Goal: Task Accomplishment & Management: Manage account settings

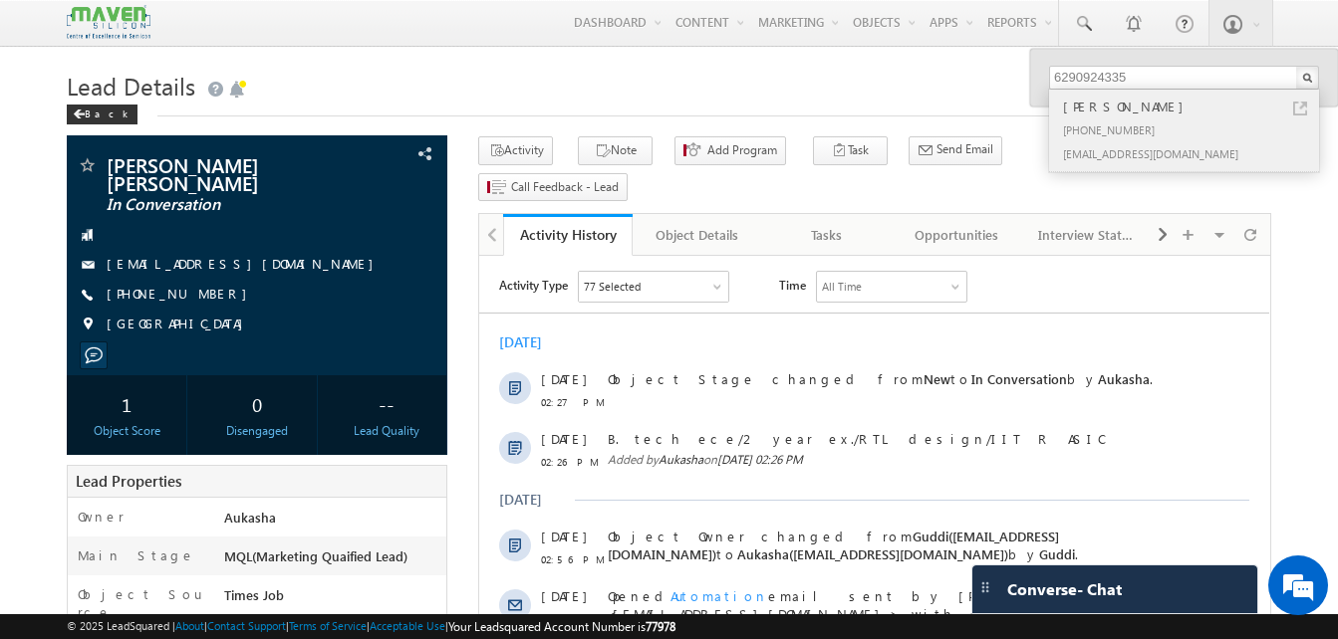
type input "6290924335"
click at [1304, 109] on link at bounding box center [1300, 109] width 14 height 14
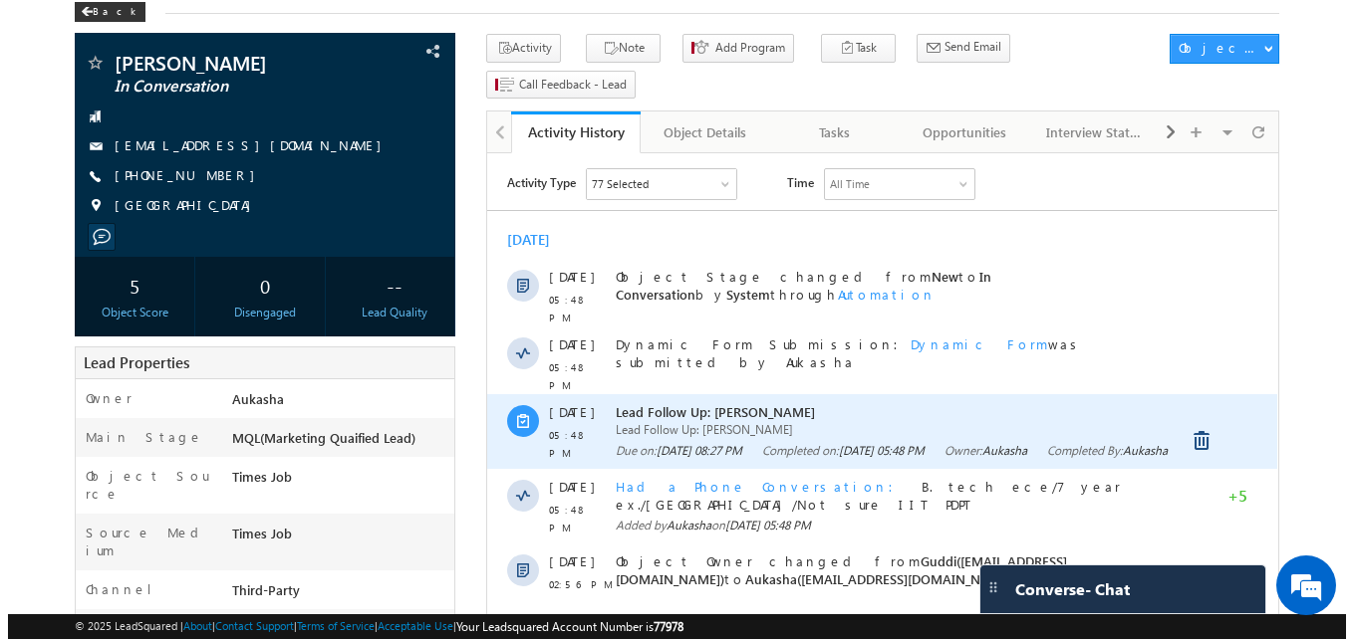
scroll to position [100, 0]
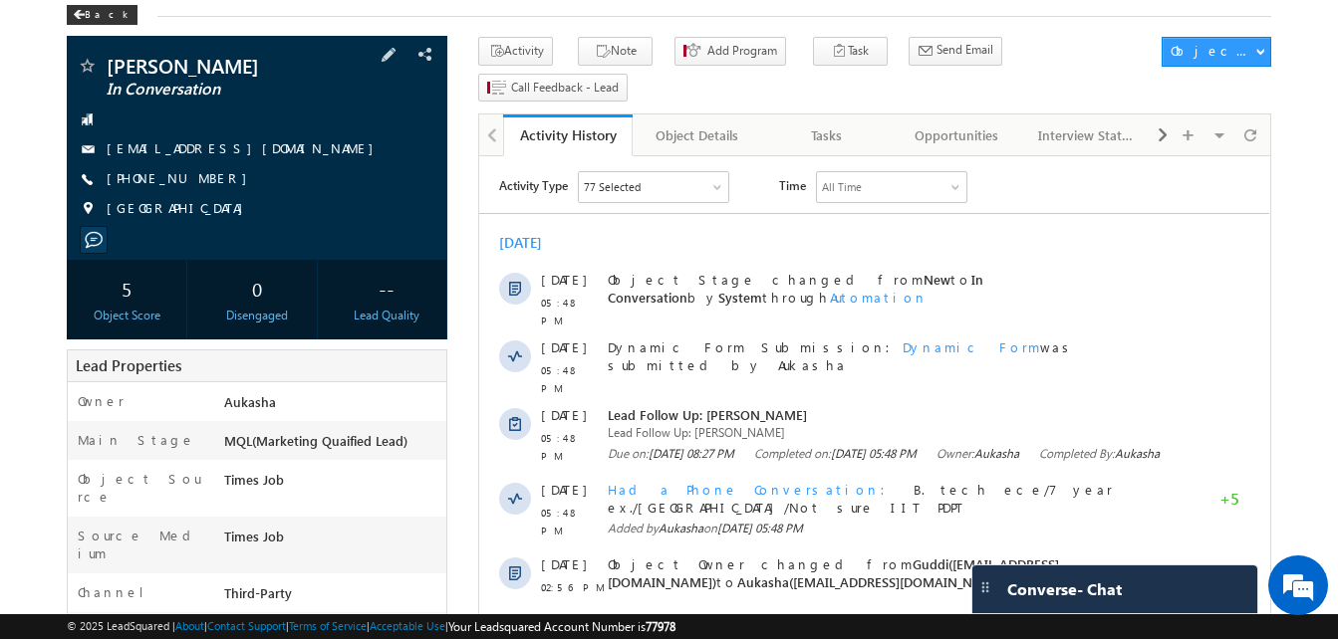
drag, startPoint x: 219, startPoint y: 183, endPoint x: 202, endPoint y: 181, distance: 17.1
click at [202, 181] on div "[PHONE_NUMBER]" at bounding box center [257, 179] width 361 height 20
copy div "[PHONE_NUMBER]"
drag, startPoint x: 257, startPoint y: 70, endPoint x: 109, endPoint y: 61, distance: 148.7
click at [109, 61] on span "[PERSON_NAME]" at bounding box center [224, 66] width 234 height 20
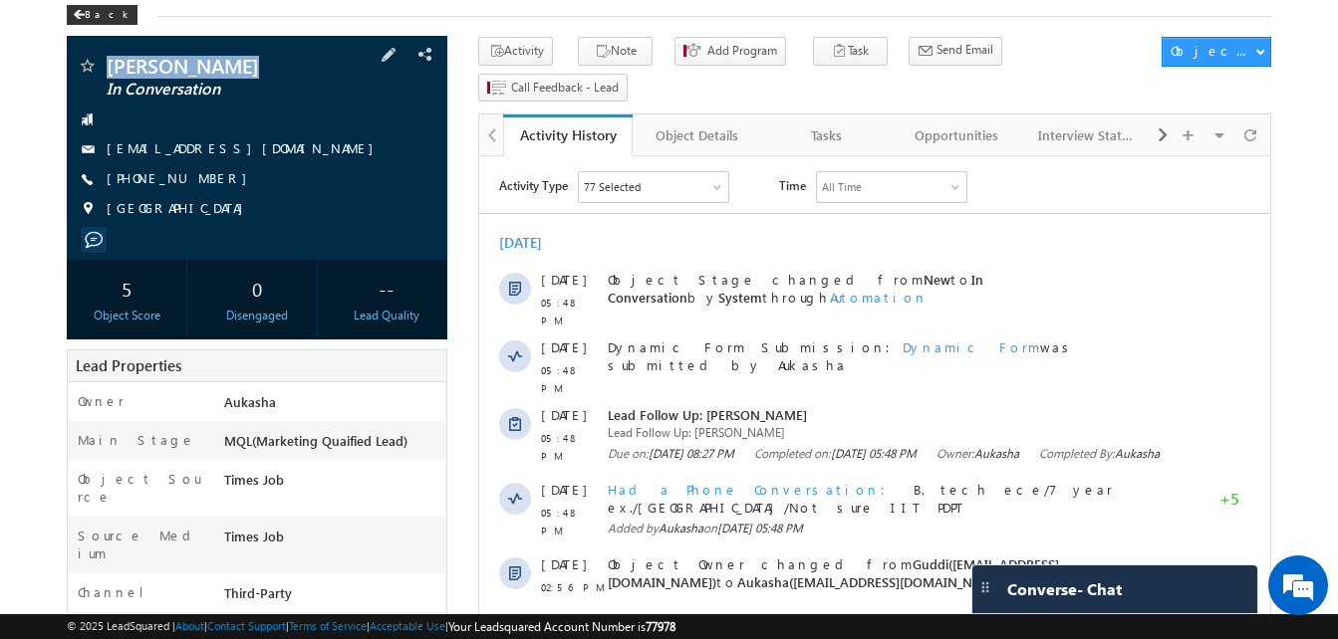
copy span "[PERSON_NAME]"
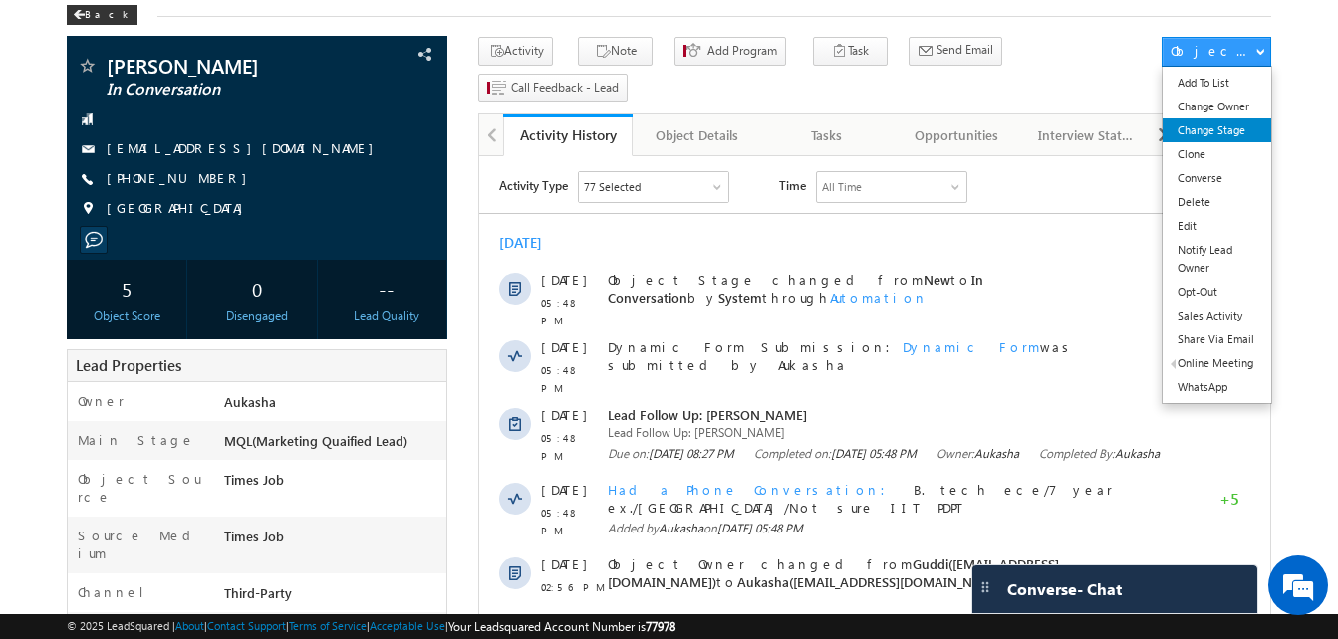
click at [1232, 128] on link "Change Stage" at bounding box center [1216, 131] width 109 height 24
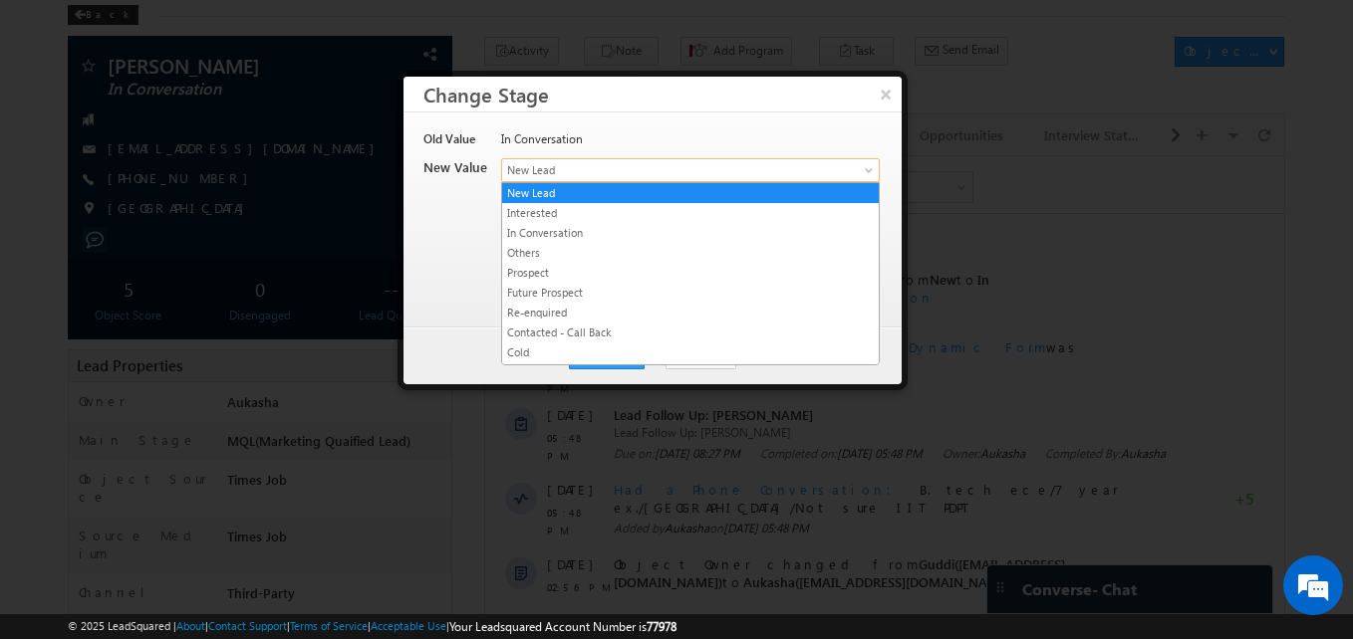
click at [615, 173] on span "New Lead" at bounding box center [657, 170] width 311 height 18
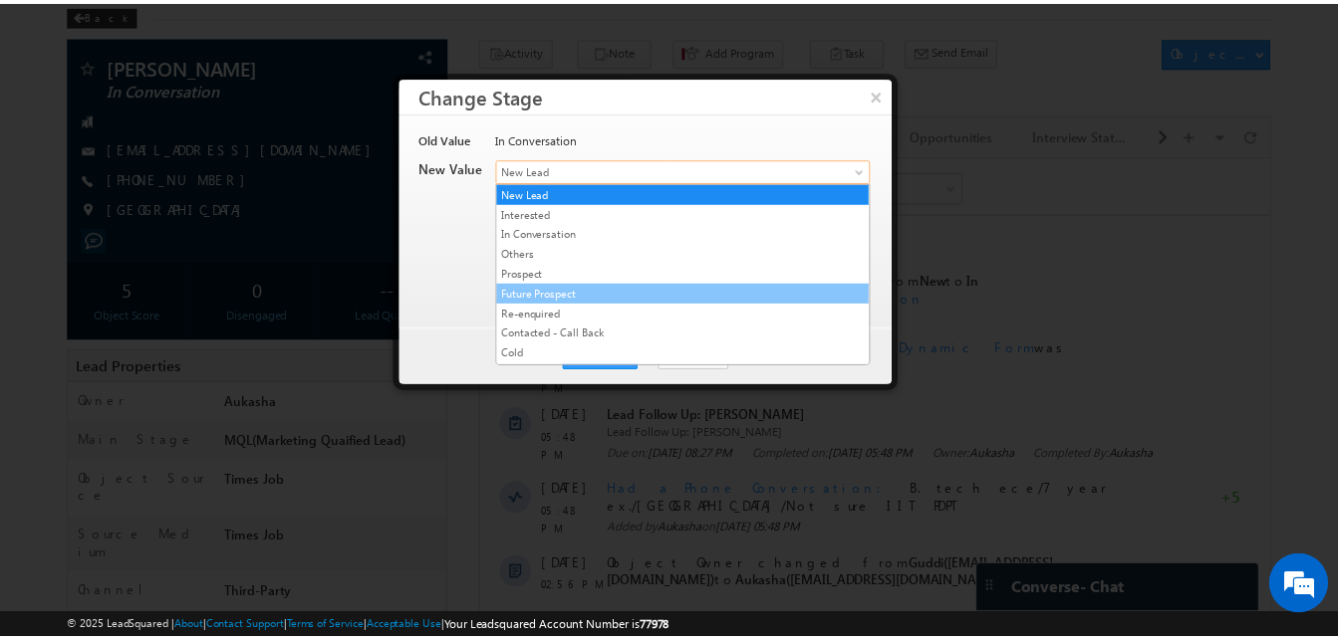
scroll to position [377, 0]
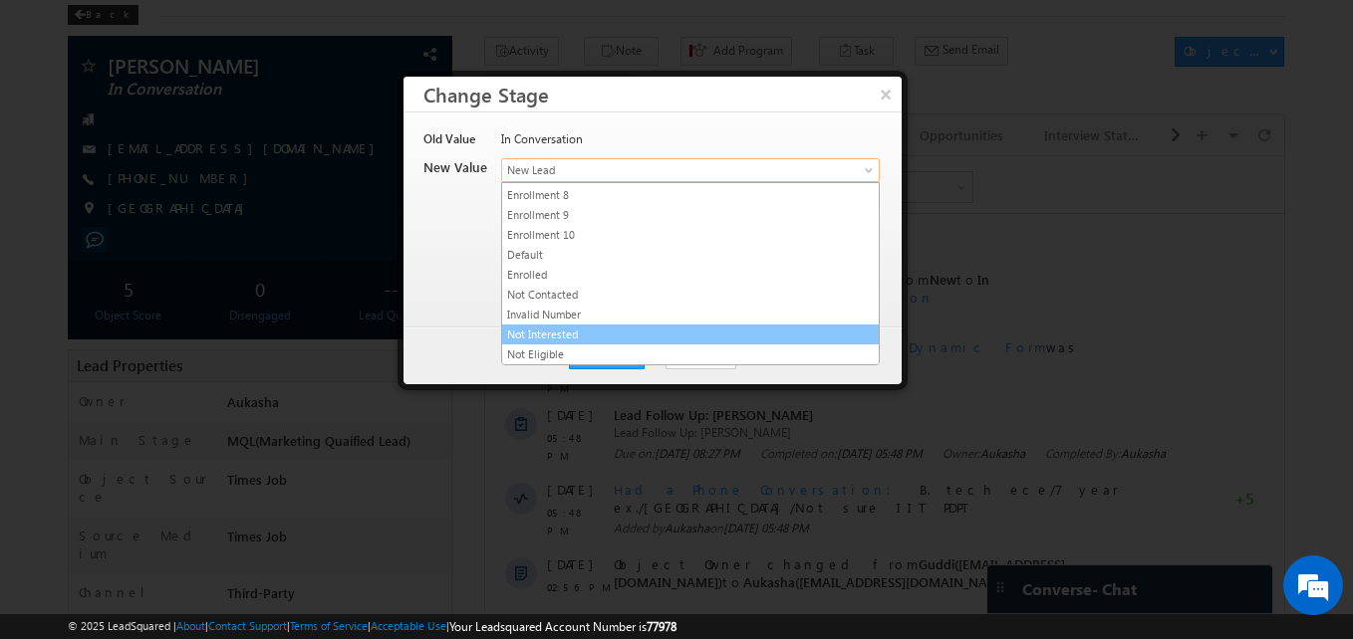
click at [606, 329] on link "Not Interested" at bounding box center [690, 335] width 377 height 18
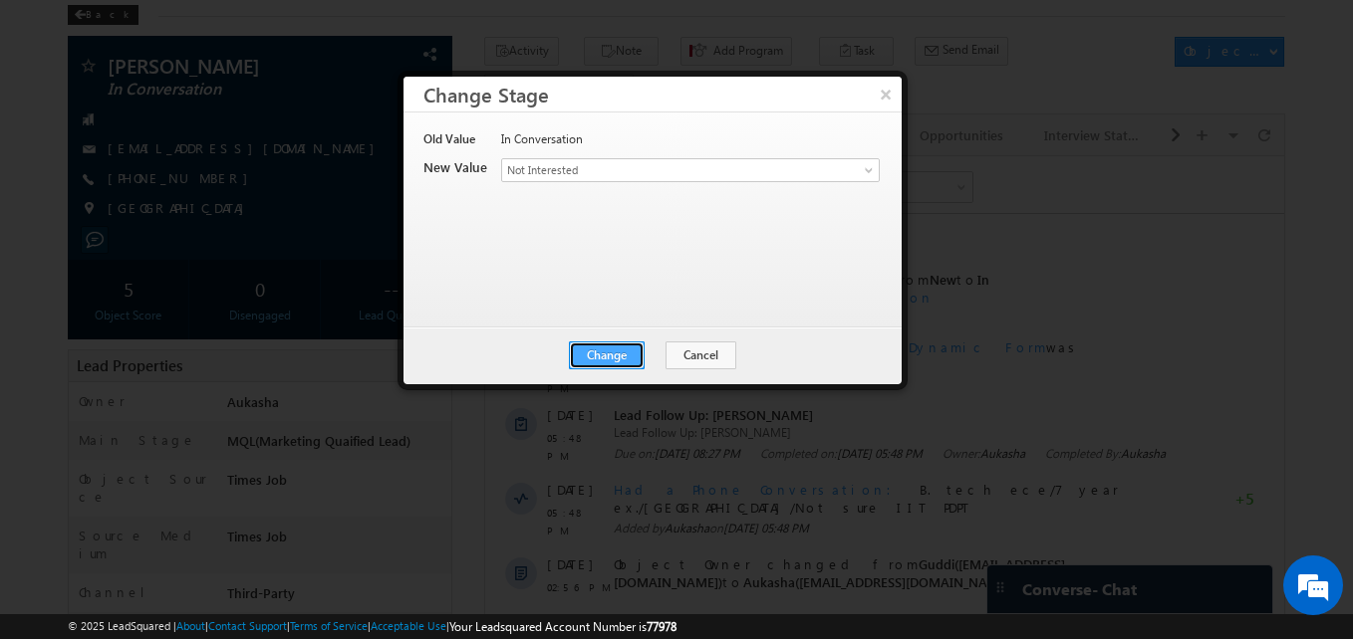
click at [599, 362] on button "Change" at bounding box center [607, 356] width 76 height 28
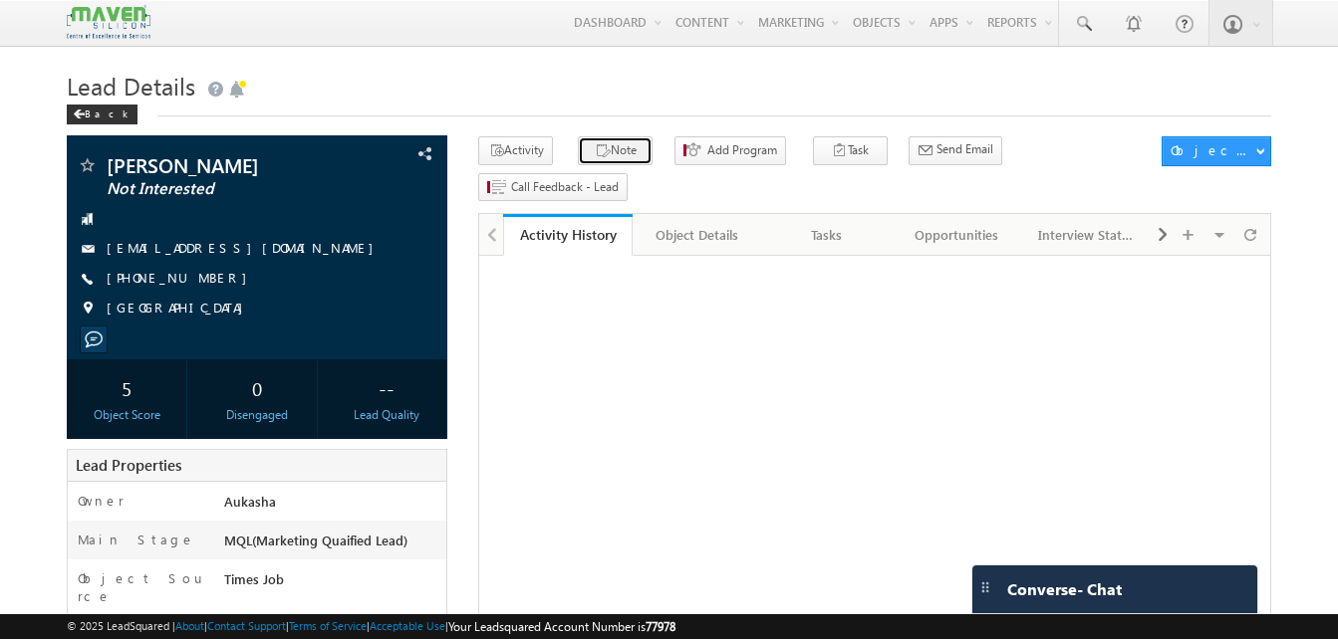
click at [580, 150] on button "Note" at bounding box center [615, 150] width 75 height 29
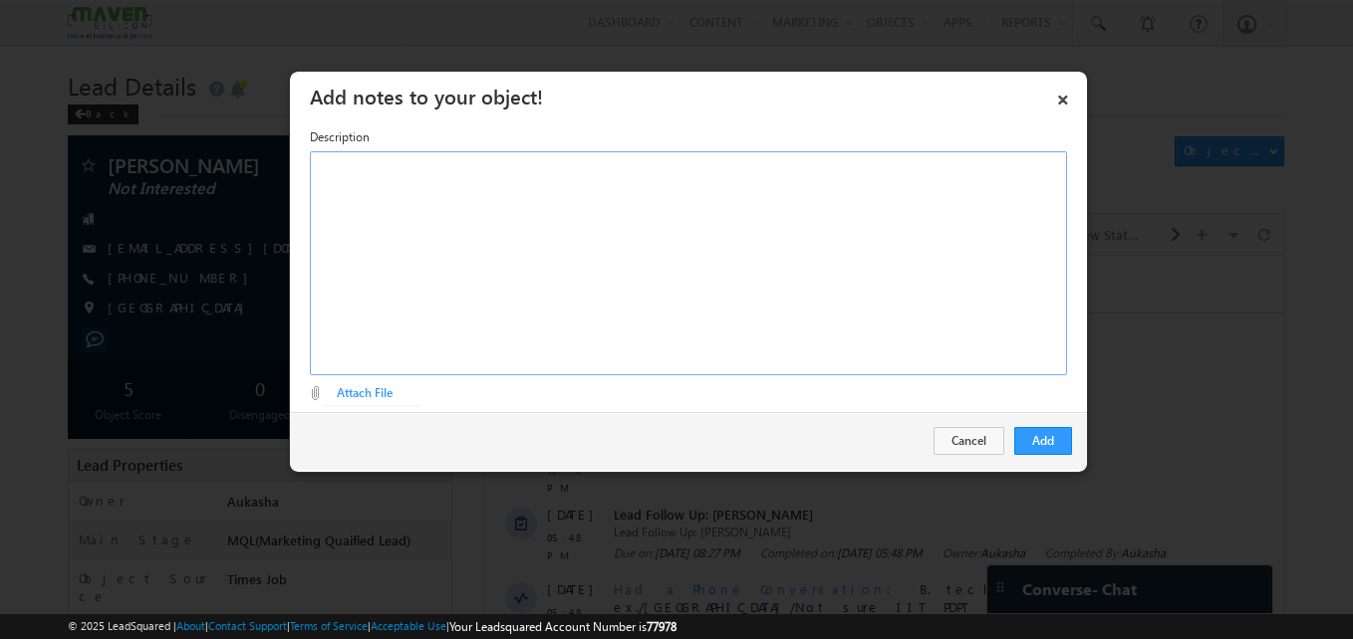
click at [550, 266] on div "Rich Text Editor, Description-inline-editor-div" at bounding box center [688, 263] width 757 height 224
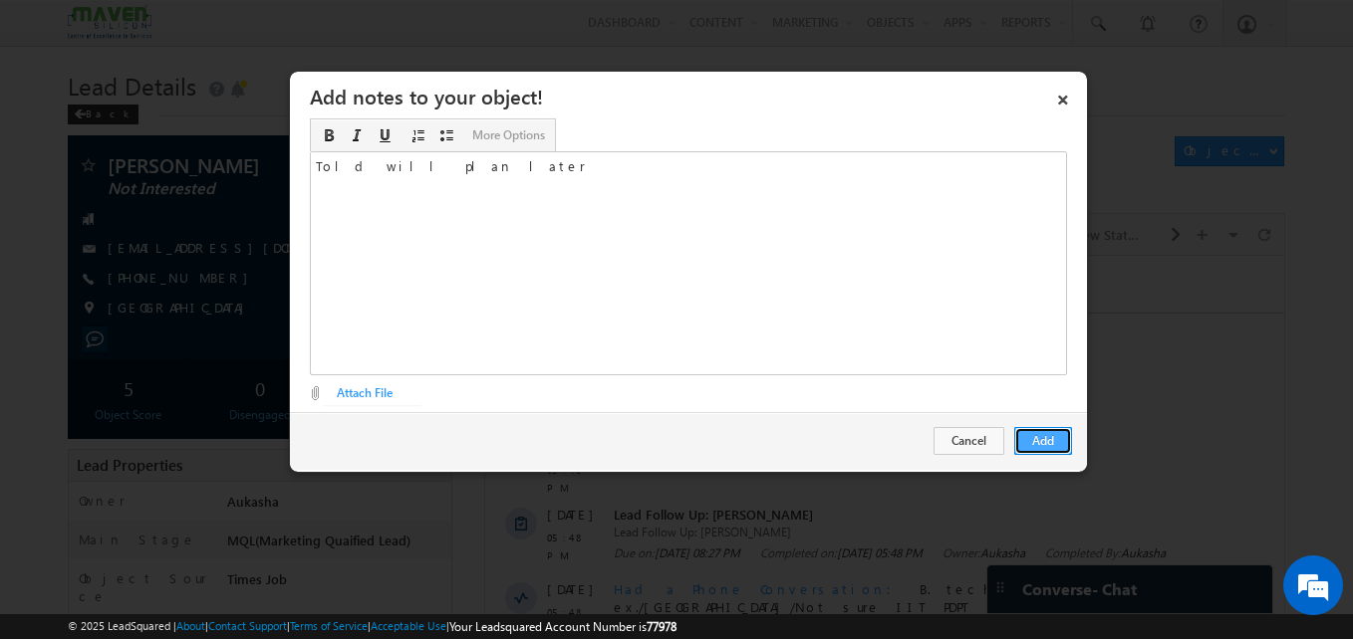
click at [1054, 439] on button "Add" at bounding box center [1043, 441] width 58 height 28
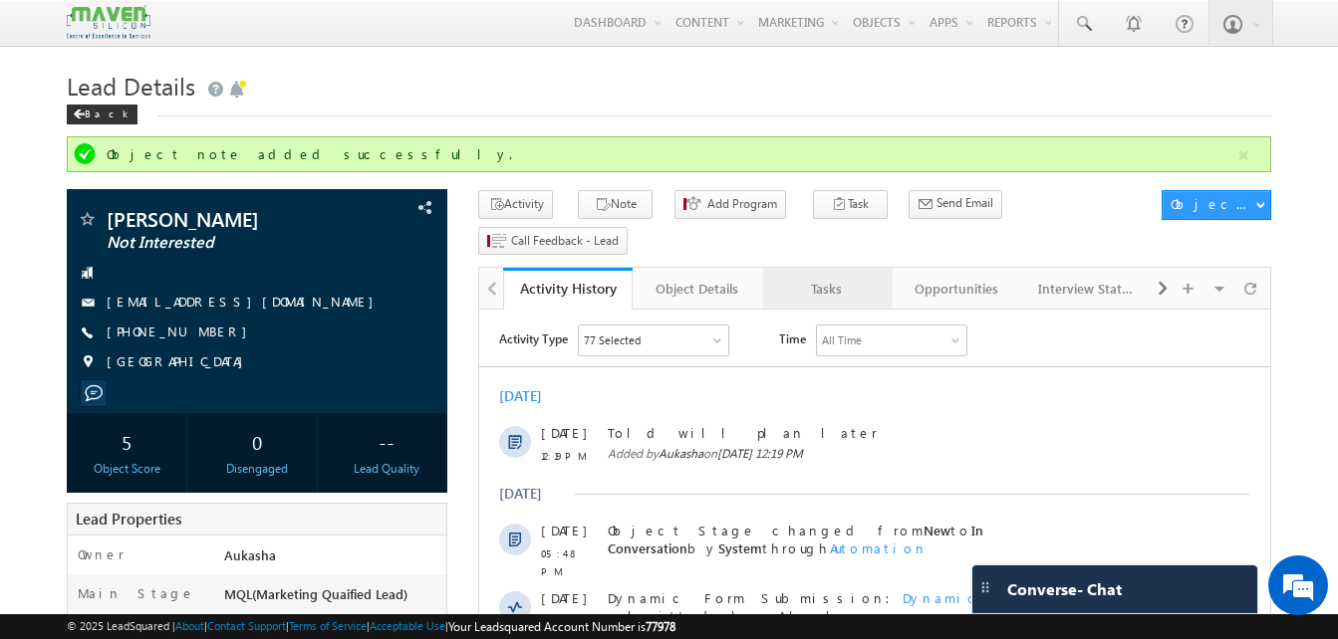
click at [836, 277] on div "Tasks" at bounding box center [827, 289] width 96 height 24
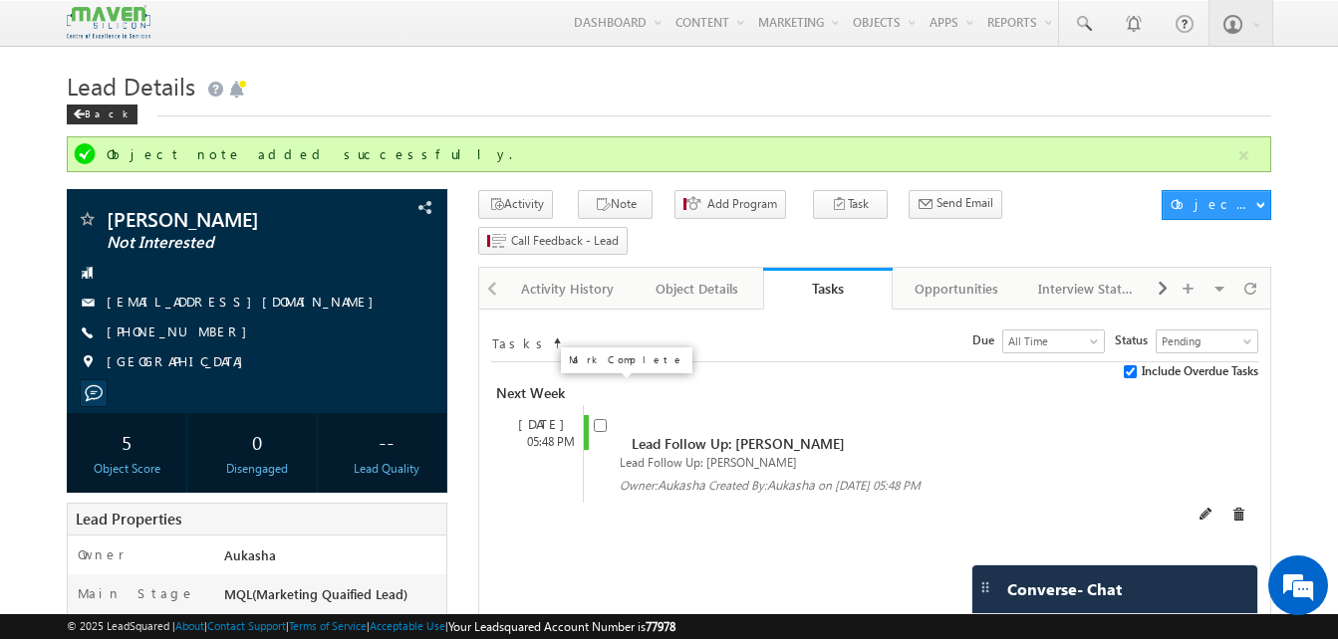
click at [599, 419] on input "checkbox" at bounding box center [600, 425] width 13 height 13
checkbox input "false"
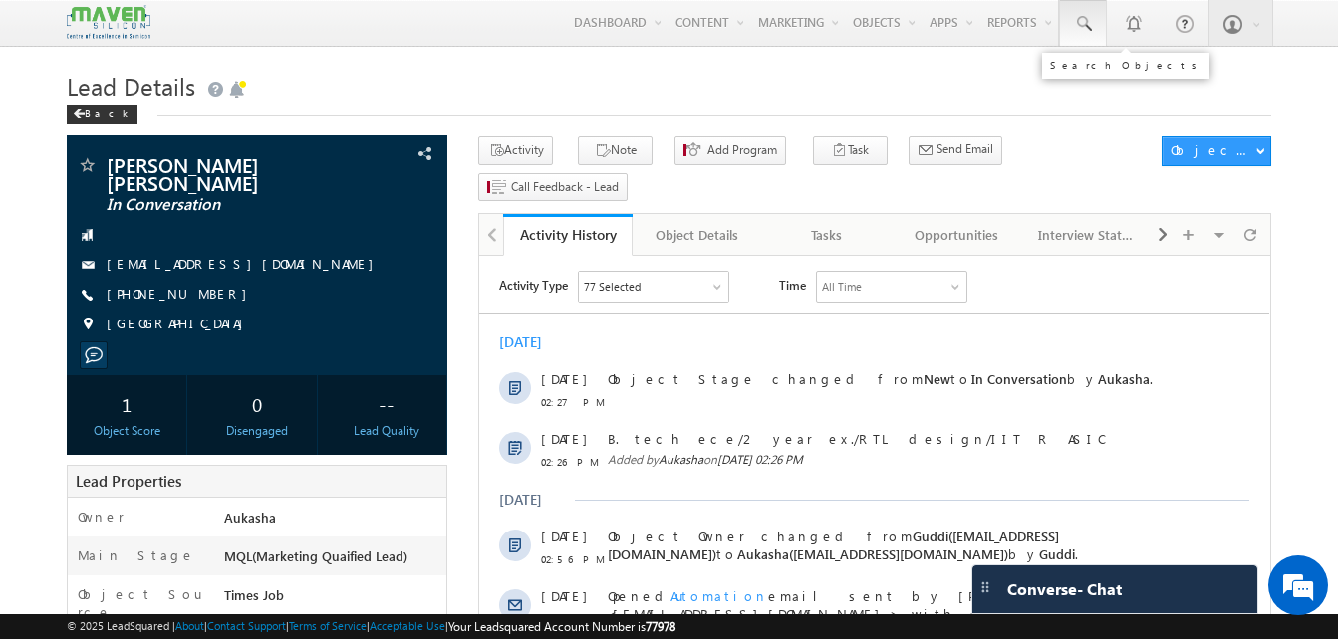
click at [1091, 32] on span at bounding box center [1083, 24] width 20 height 20
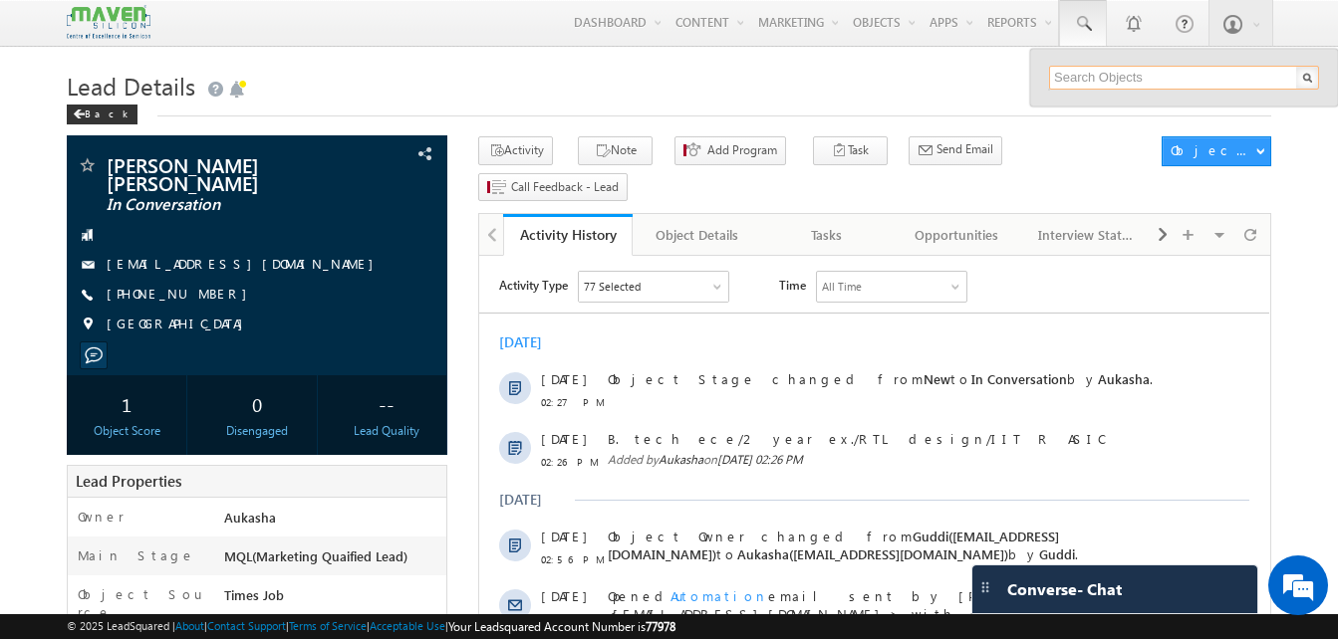
click at [1160, 75] on input "text" at bounding box center [1184, 78] width 270 height 24
paste input "9505617018"
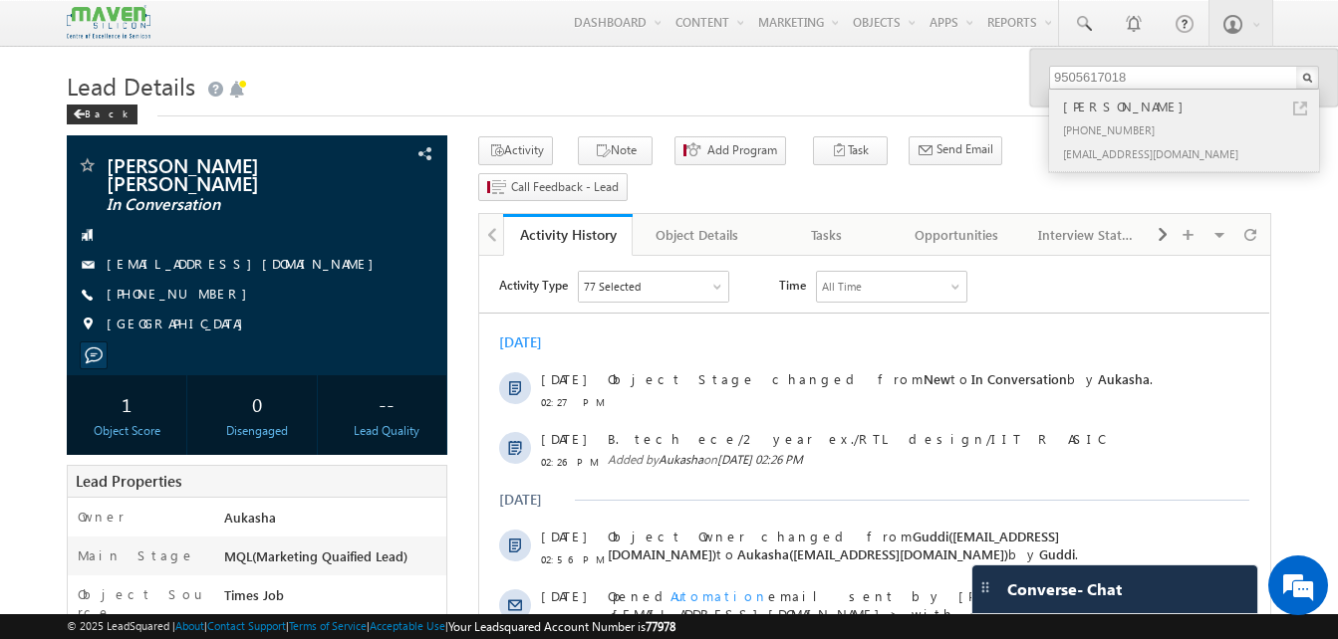
click at [1296, 111] on link at bounding box center [1300, 109] width 14 height 14
click at [594, 88] on h1 "Lead Details" at bounding box center [669, 84] width 1204 height 39
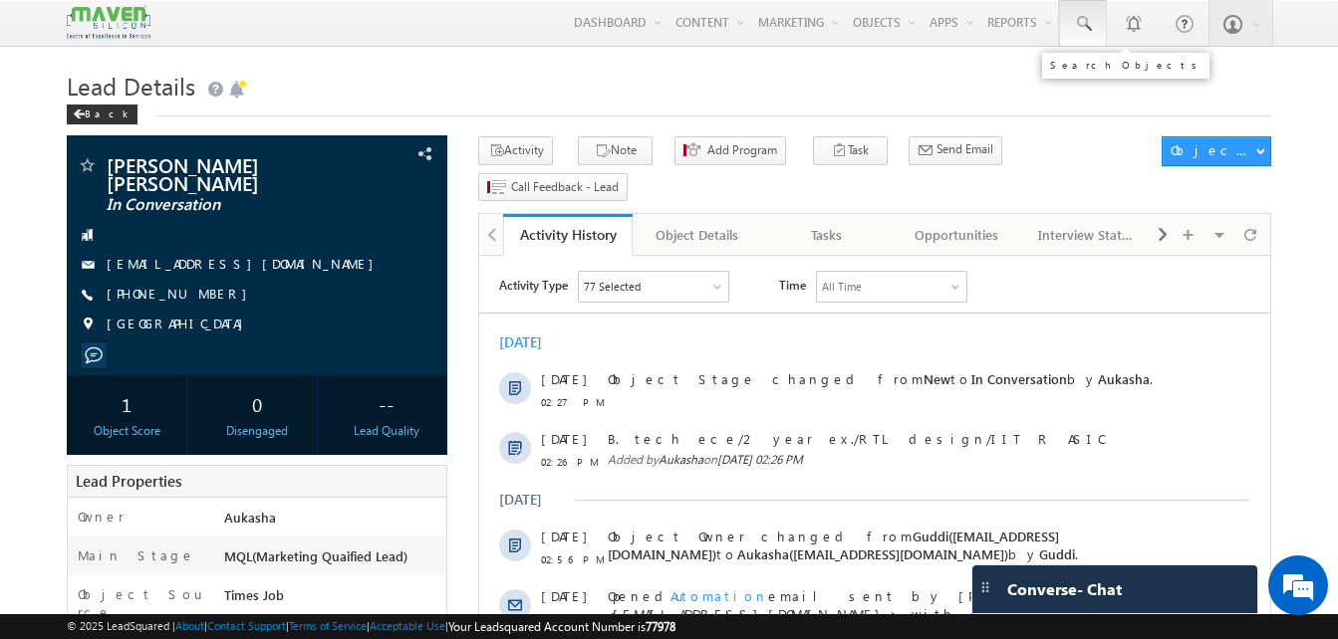
click at [1086, 16] on span at bounding box center [1083, 24] width 20 height 20
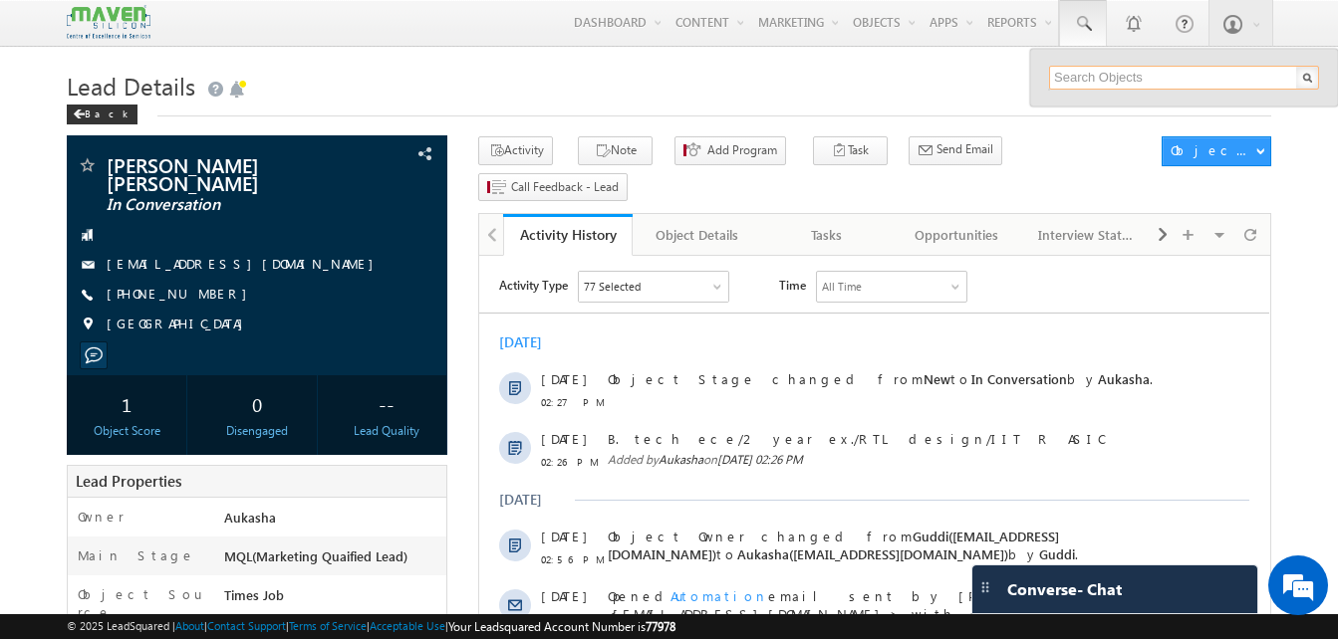
click at [1124, 77] on input "text" at bounding box center [1184, 78] width 270 height 24
paste input "7025385645"
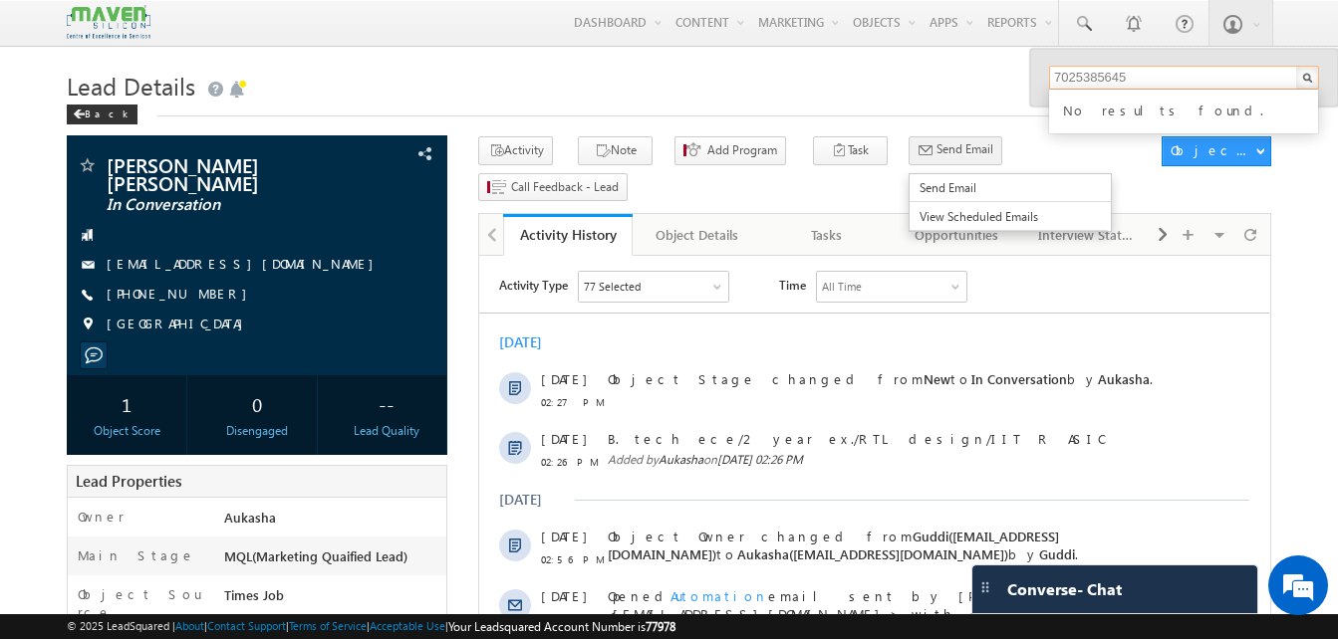
type input "7025385645"
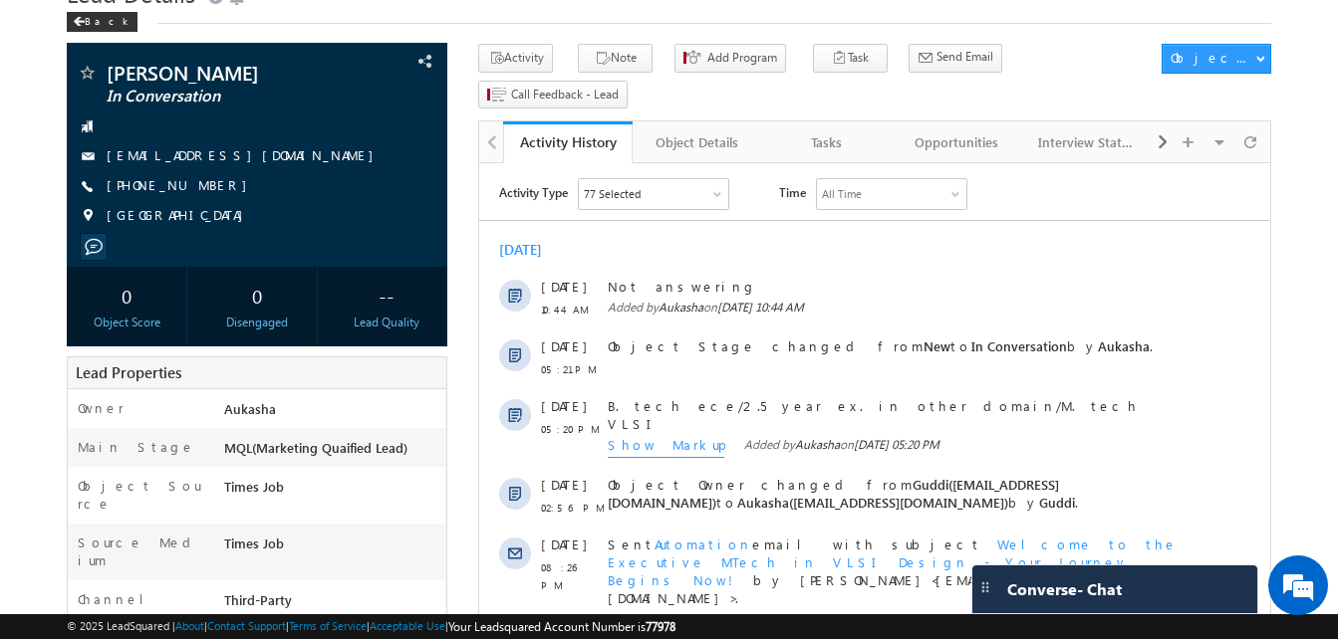
scroll to position [94, 0]
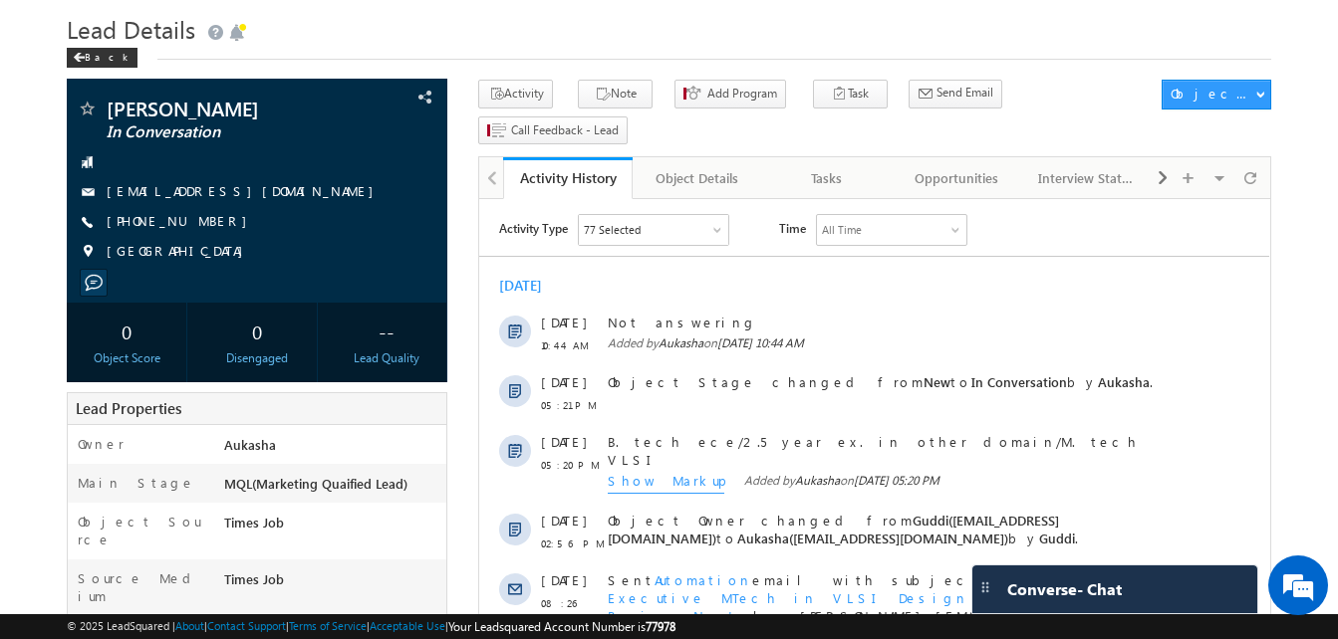
scroll to position [33, 0]
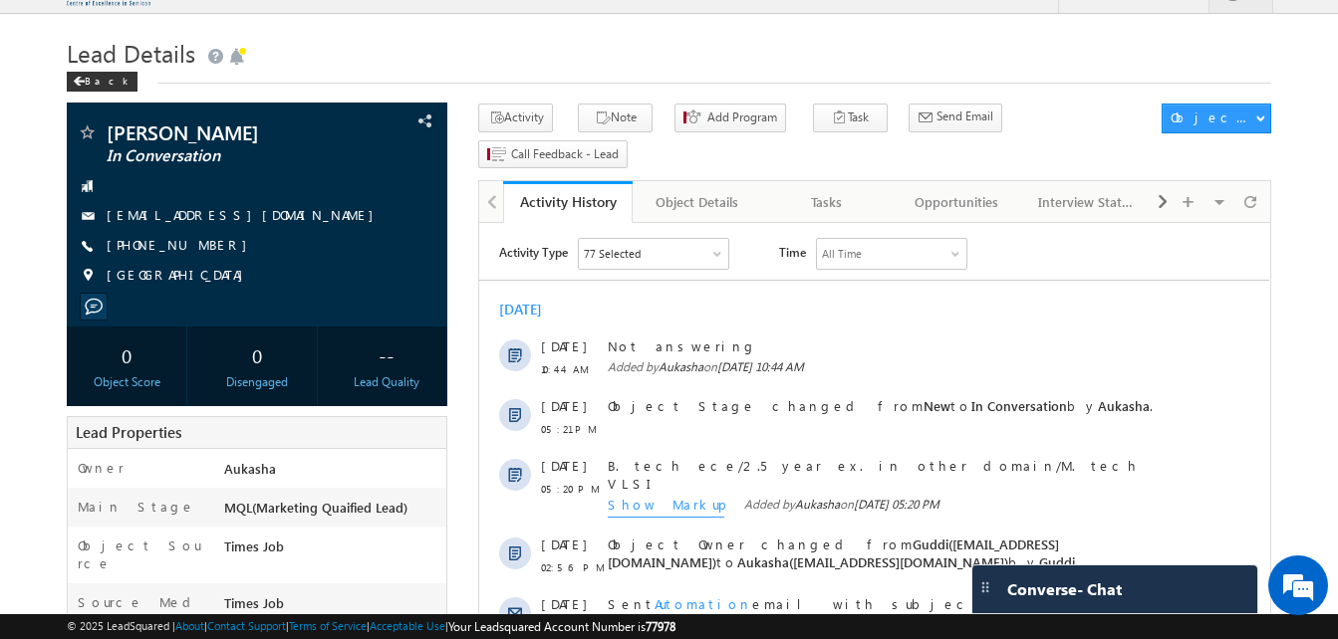
click at [514, 55] on h1 "Lead Details" at bounding box center [669, 51] width 1204 height 39
click at [202, 247] on div "+91-9505617018" at bounding box center [257, 246] width 361 height 20
copy div "+91-9505617018"
drag, startPoint x: 307, startPoint y: 126, endPoint x: 104, endPoint y: 131, distance: 203.3
click at [104, 131] on div "Hemalatha Chabala In Conversation" at bounding box center [257, 133] width 361 height 20
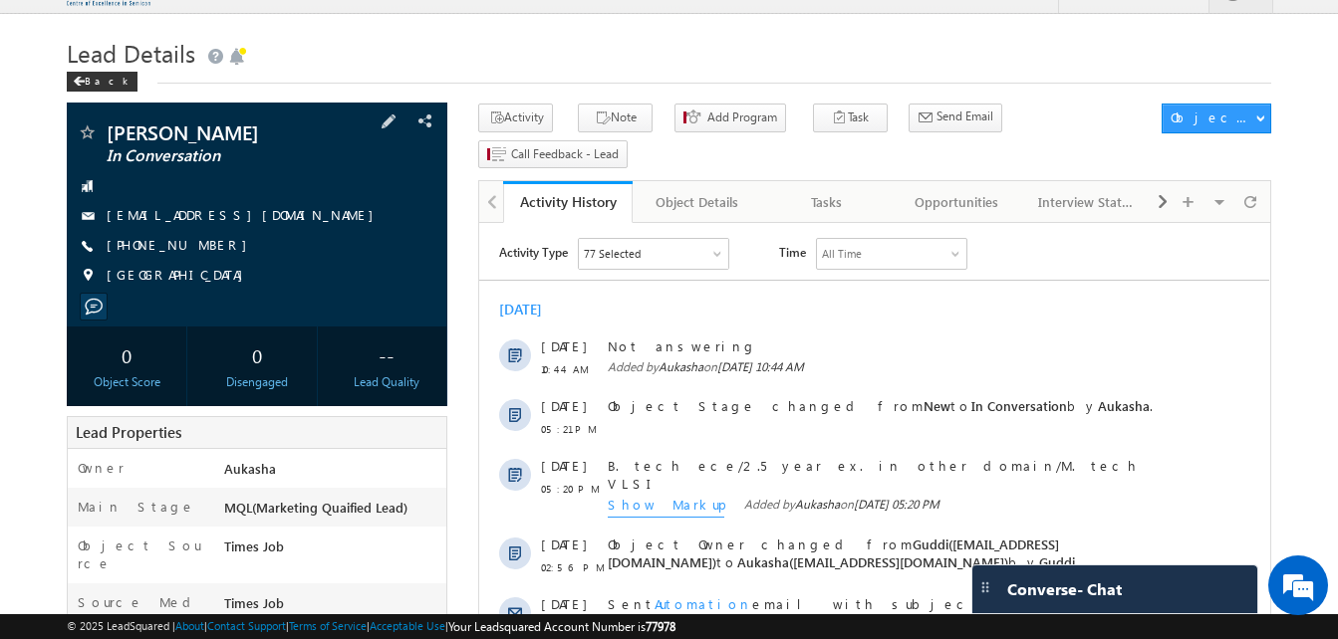
copy div "Hemalatha Chabala"
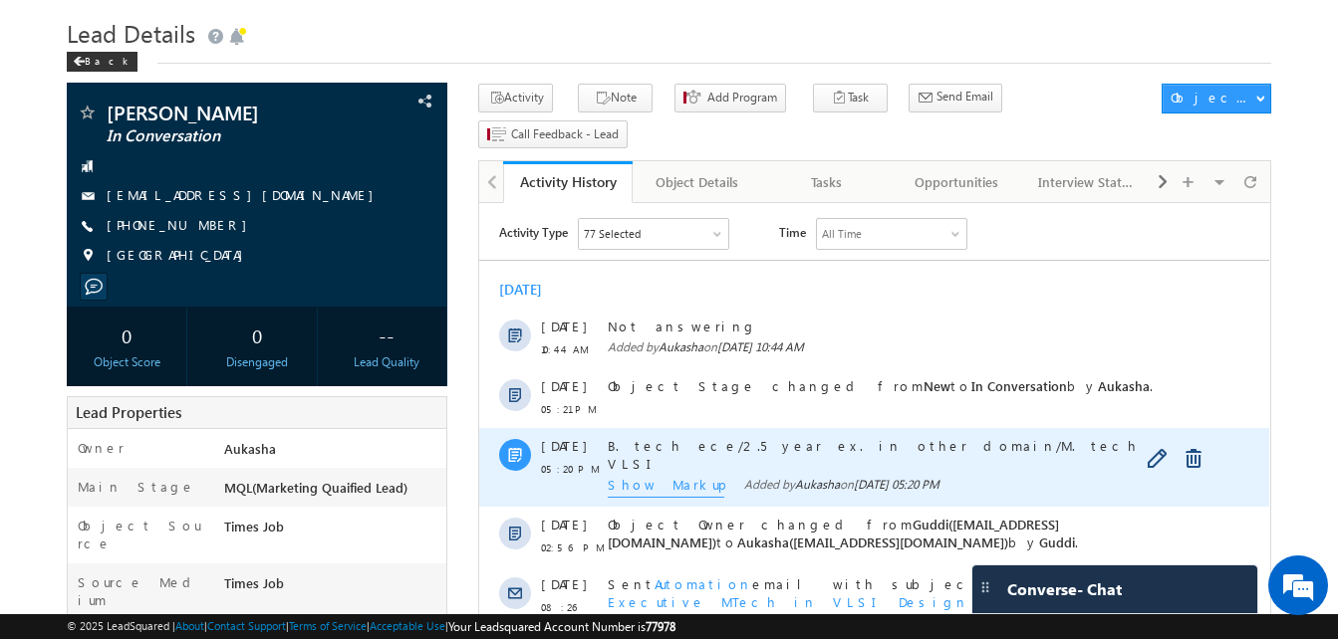
scroll to position [0, 0]
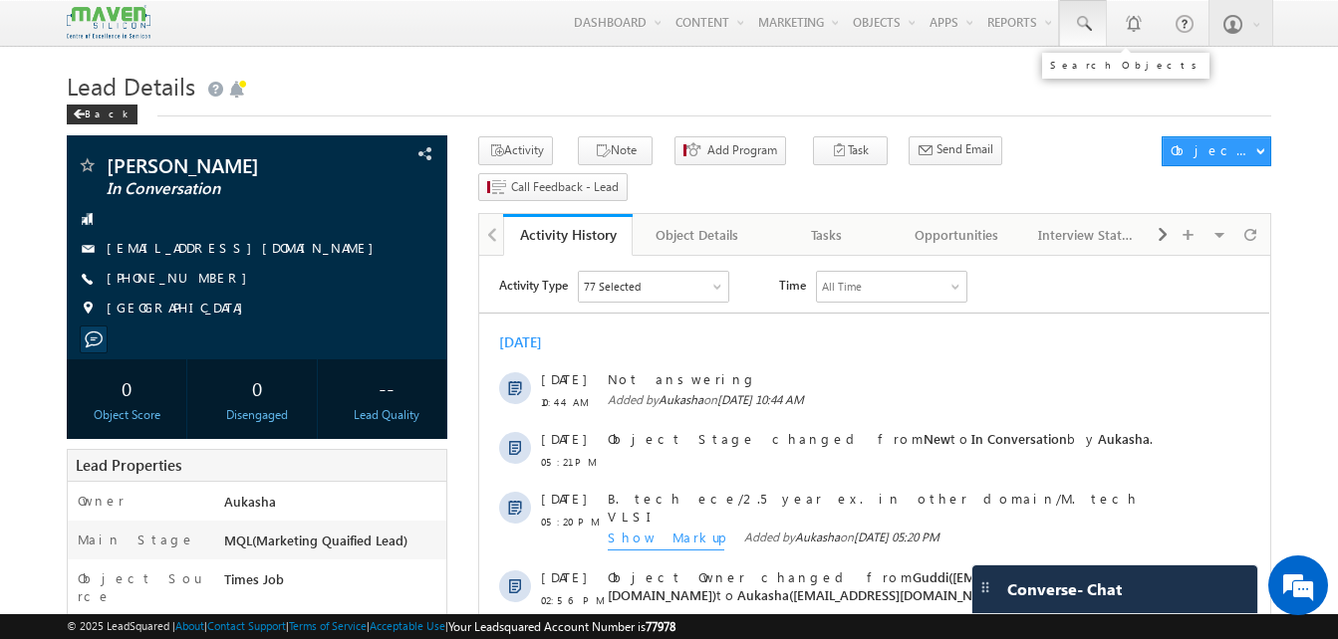
click at [1069, 24] on link at bounding box center [1083, 23] width 48 height 46
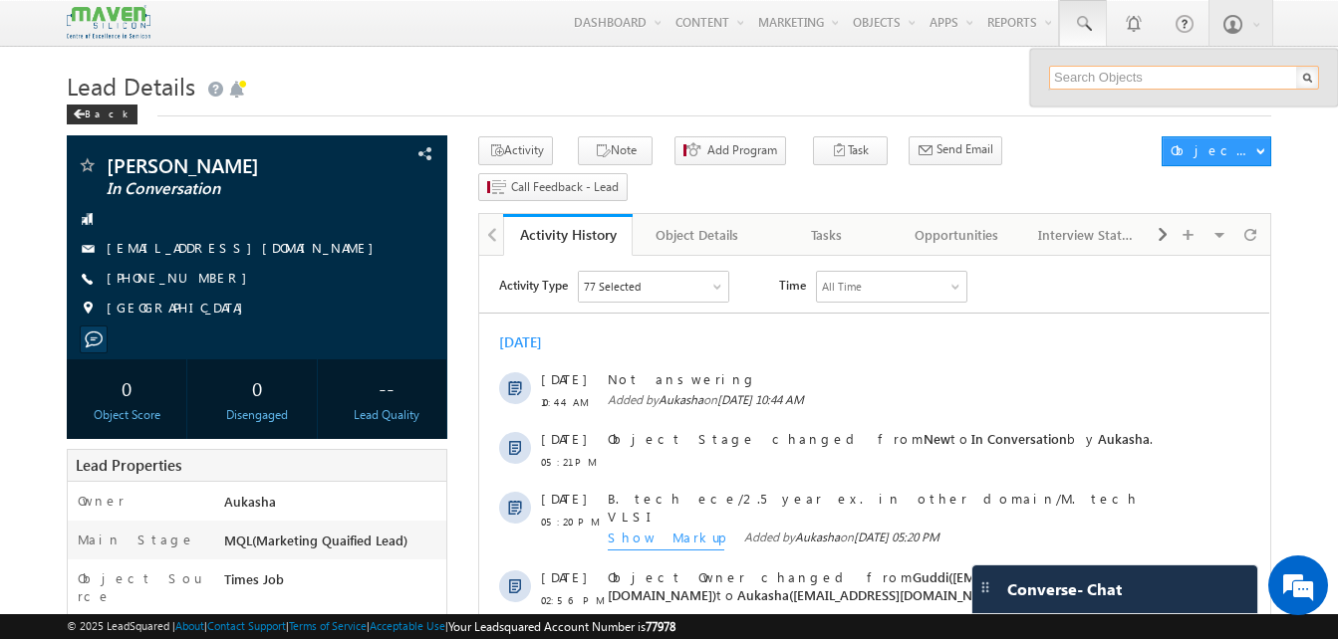
paste input "9701857096"
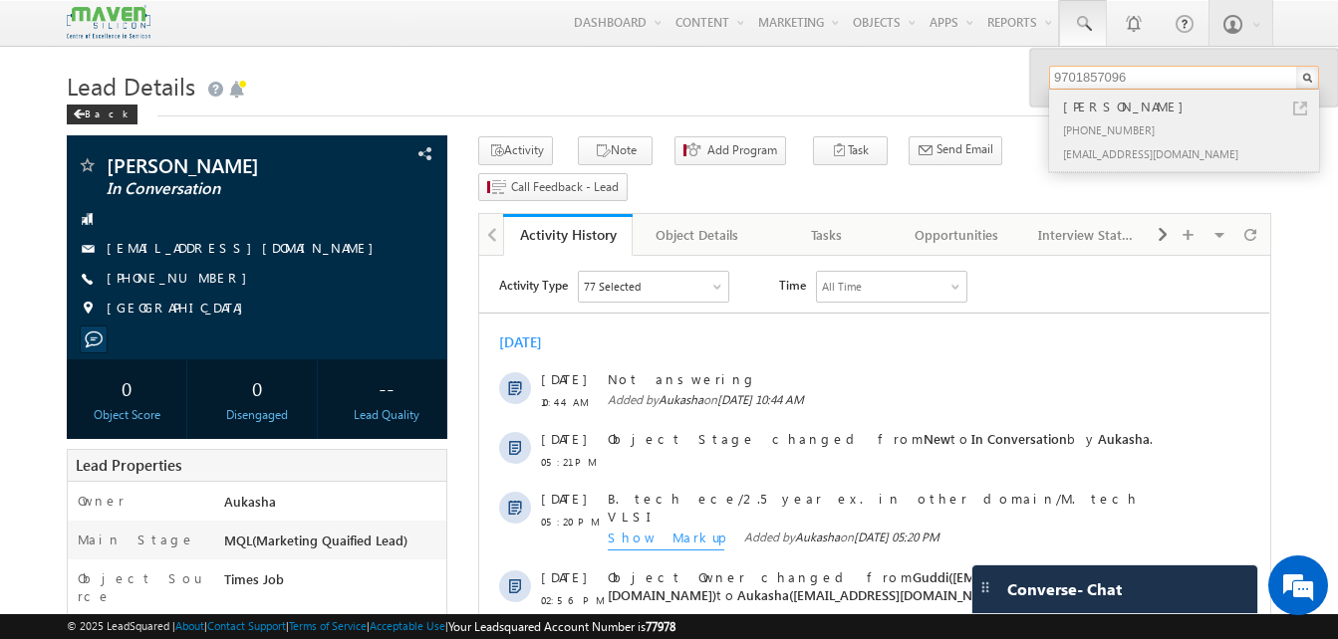
type input "9701857096"
click at [1115, 126] on div "+91-9701857096" at bounding box center [1192, 130] width 267 height 24
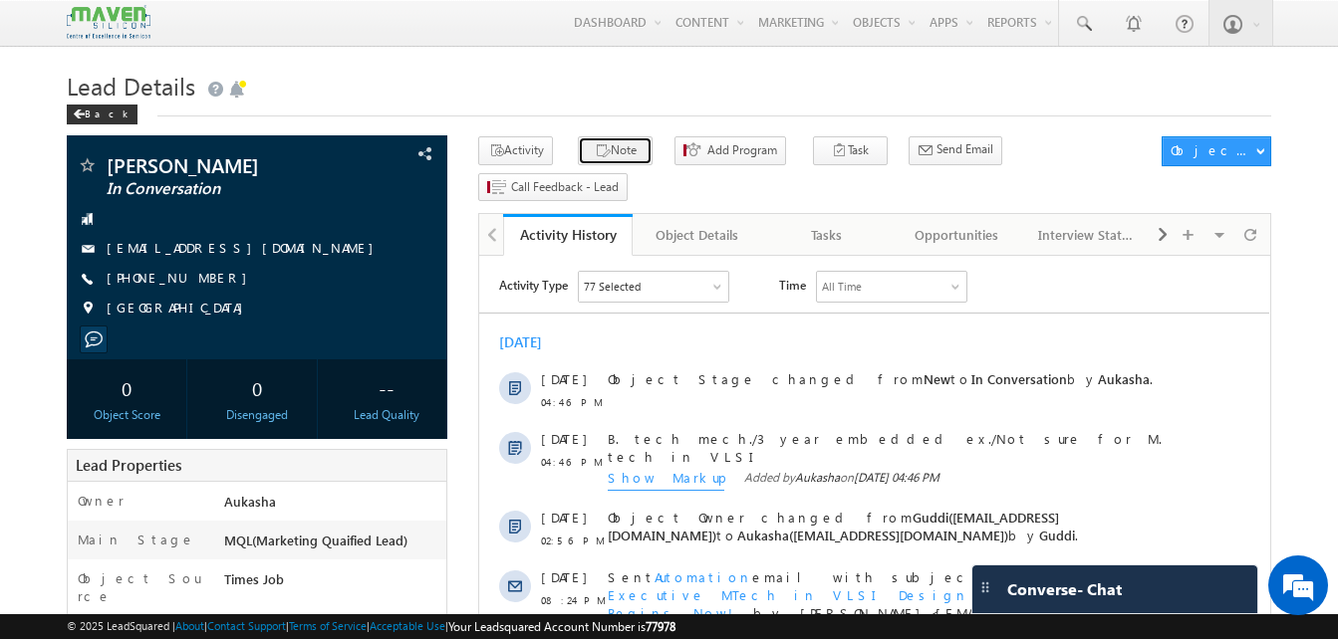
click at [595, 153] on icon "button" at bounding box center [603, 151] width 16 height 19
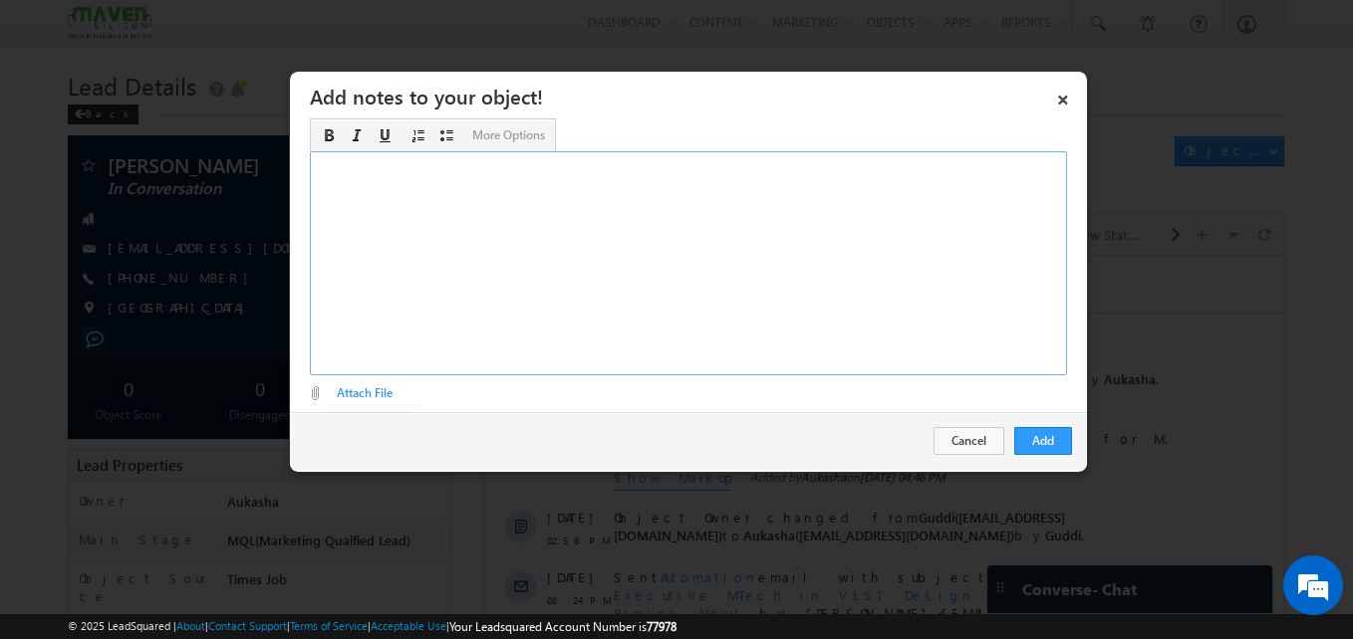
click at [514, 274] on div "Rich Text Editor, Description-inline-editor-div" at bounding box center [688, 263] width 757 height 224
click at [1033, 435] on button "Add" at bounding box center [1043, 441] width 58 height 28
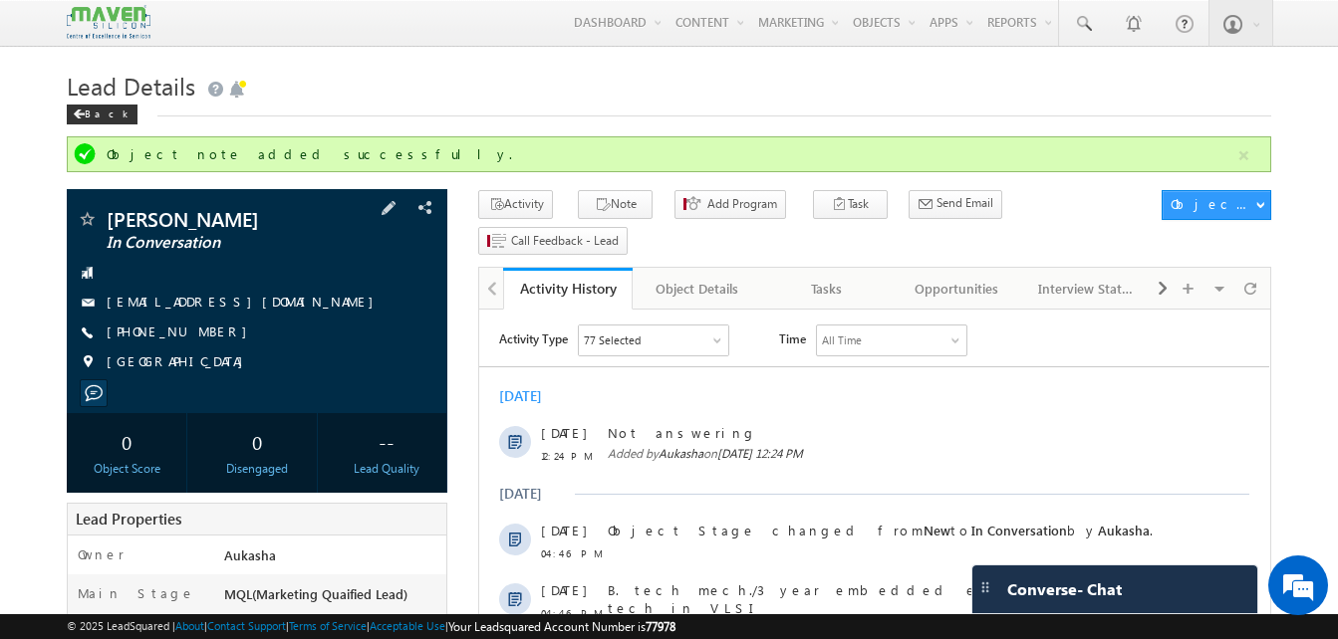
drag, startPoint x: 213, startPoint y: 330, endPoint x: 200, endPoint y: 336, distance: 14.3
click at [200, 336] on div "[PHONE_NUMBER]" at bounding box center [257, 333] width 361 height 20
copy div "[PHONE_NUMBER]"
drag, startPoint x: 268, startPoint y: 214, endPoint x: 108, endPoint y: 218, distance: 160.4
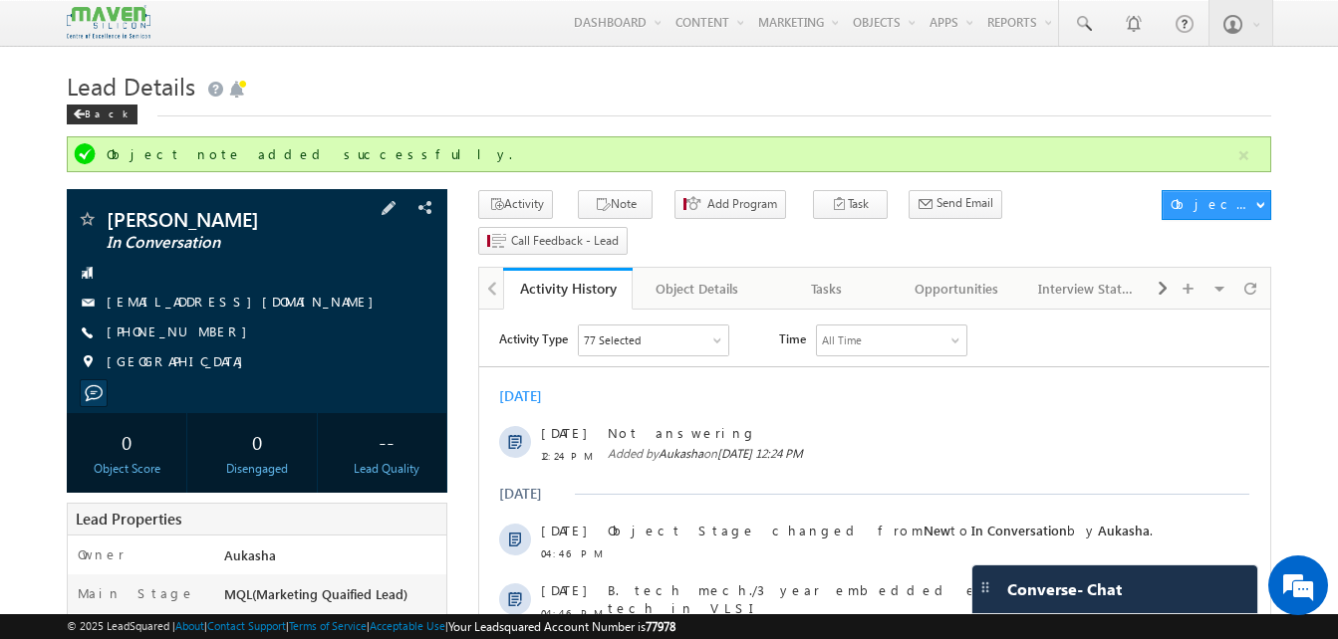
click at [108, 218] on span "[PERSON_NAME]" at bounding box center [224, 219] width 234 height 20
copy span "[PERSON_NAME]"
click at [493, 111] on div "Back" at bounding box center [669, 110] width 1204 height 13
click at [546, 113] on div "Back" at bounding box center [669, 110] width 1204 height 13
click at [290, 112] on div "Back" at bounding box center [669, 110] width 1204 height 13
